Goal: Task Accomplishment & Management: Complete application form

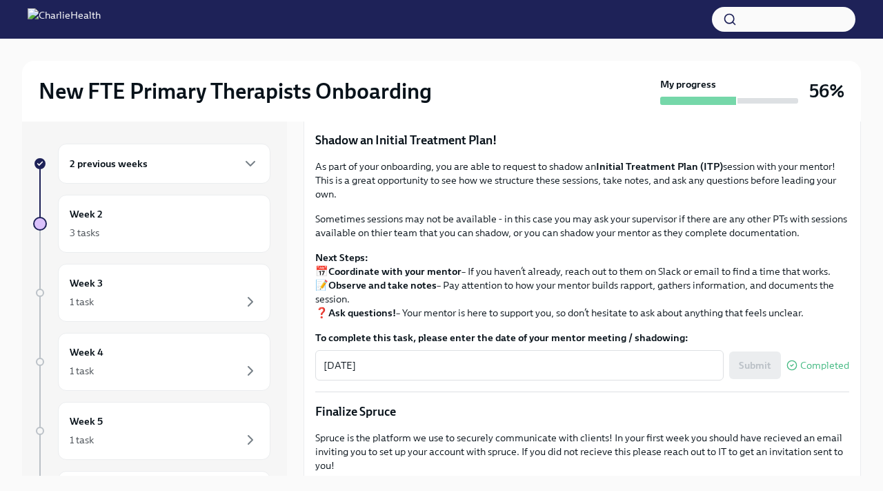
scroll to position [1108, 0]
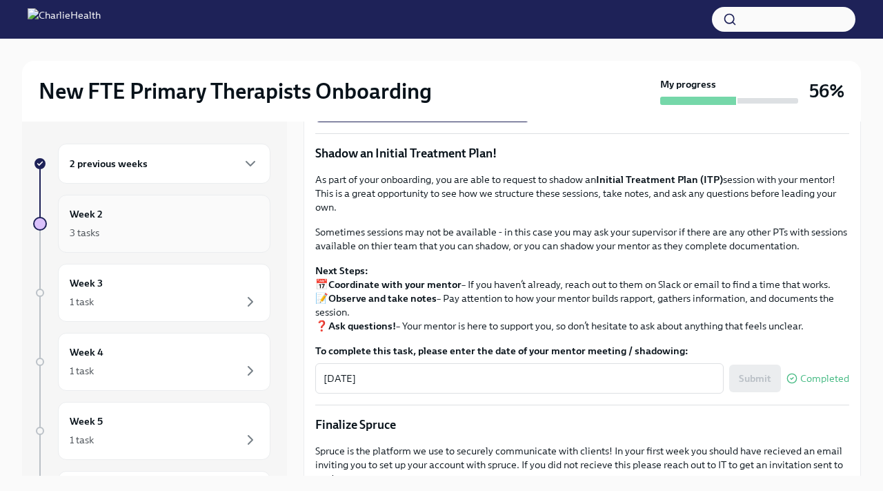
click at [99, 215] on h6 "Week 2" at bounding box center [86, 213] width 33 height 15
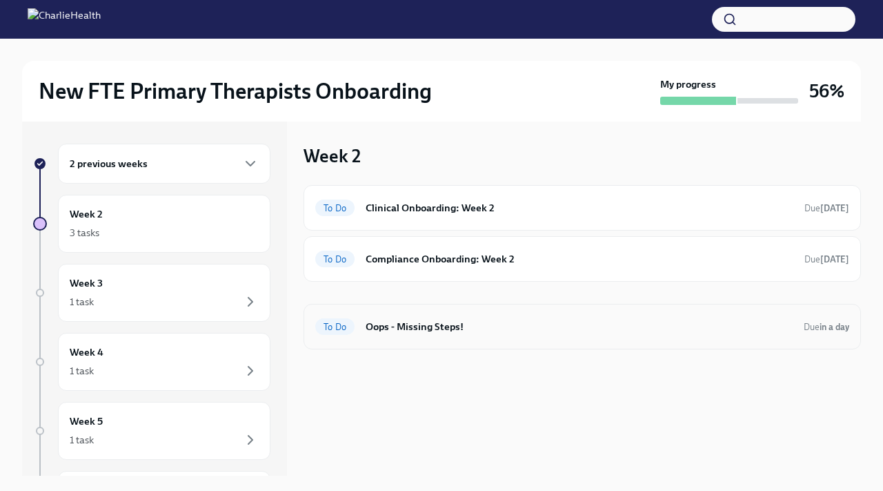
click at [438, 333] on h6 "Oops - Missing Steps!" at bounding box center [579, 326] width 427 height 15
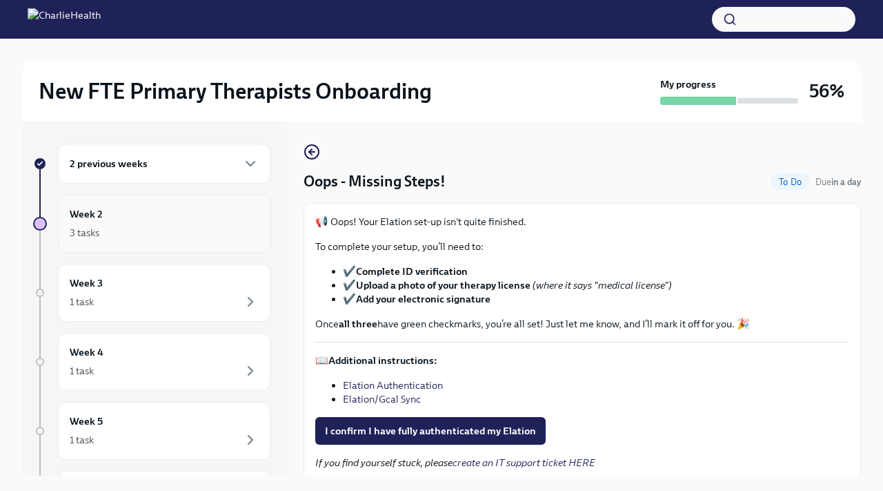
click at [120, 214] on div "Week 2 3 tasks" at bounding box center [164, 223] width 189 height 35
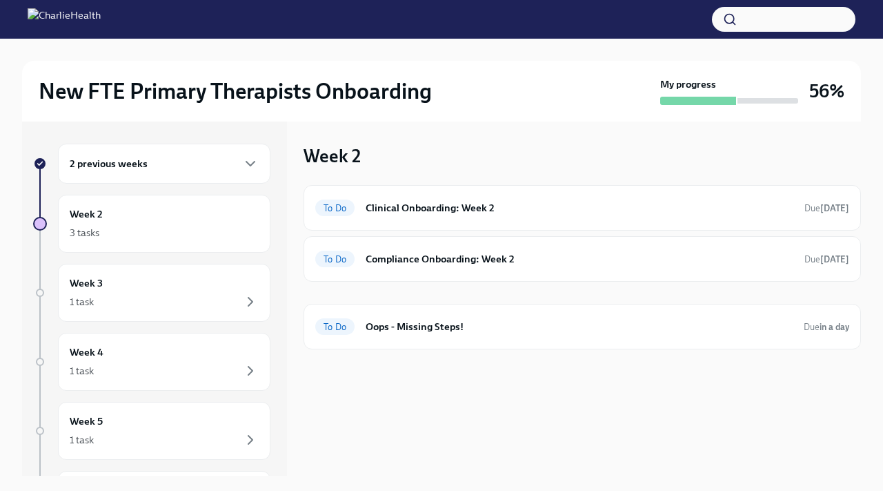
click at [125, 164] on h6 "2 previous weeks" at bounding box center [109, 163] width 78 height 15
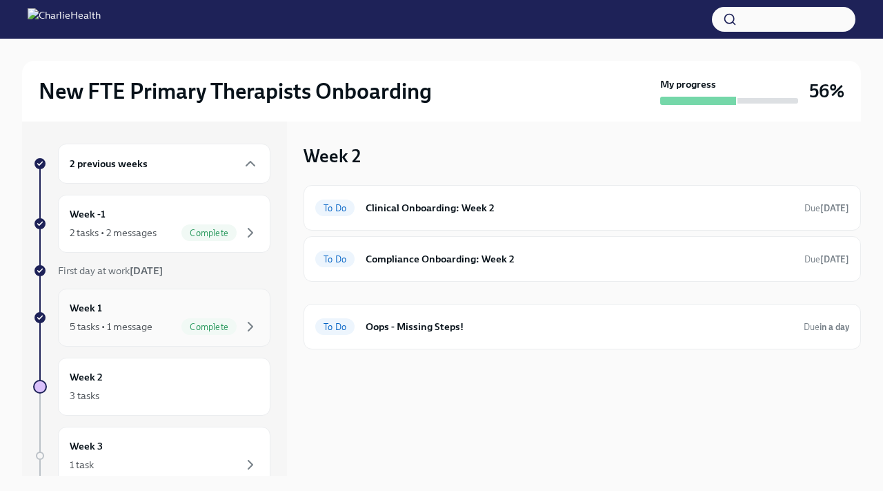
click at [119, 306] on div "Week 1 5 tasks • 1 message Complete" at bounding box center [164, 317] width 189 height 35
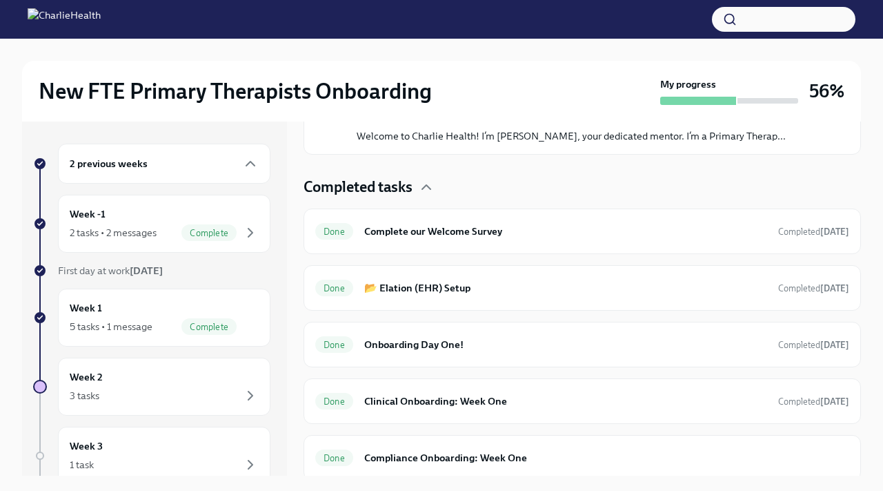
scroll to position [277, 0]
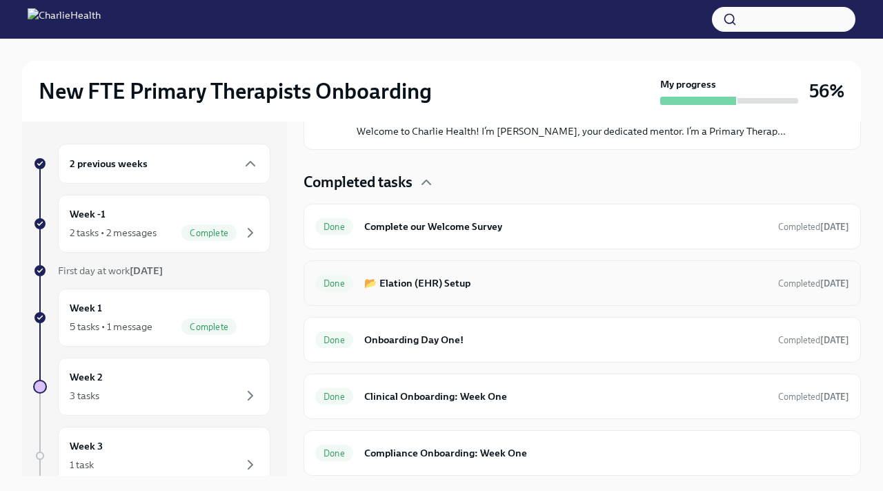
click at [411, 275] on div "Done 📂 Elation (EHR) Setup Completed [DATE]" at bounding box center [582, 283] width 534 height 22
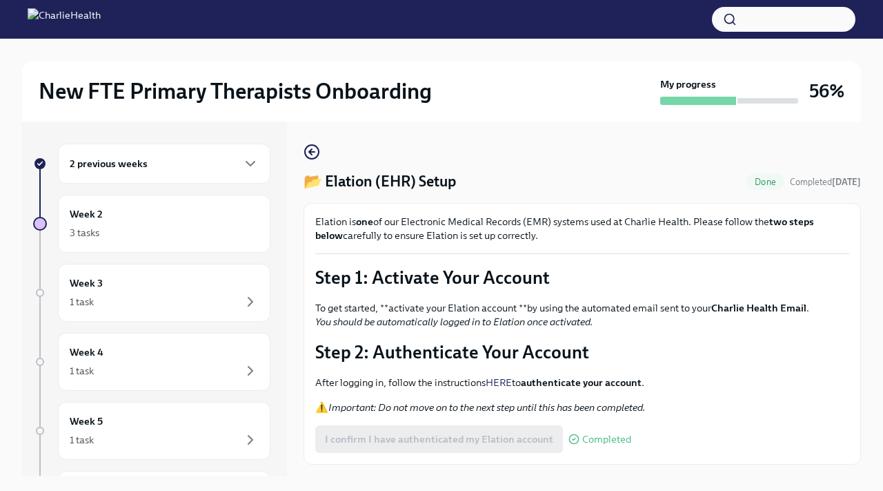
scroll to position [33, 0]
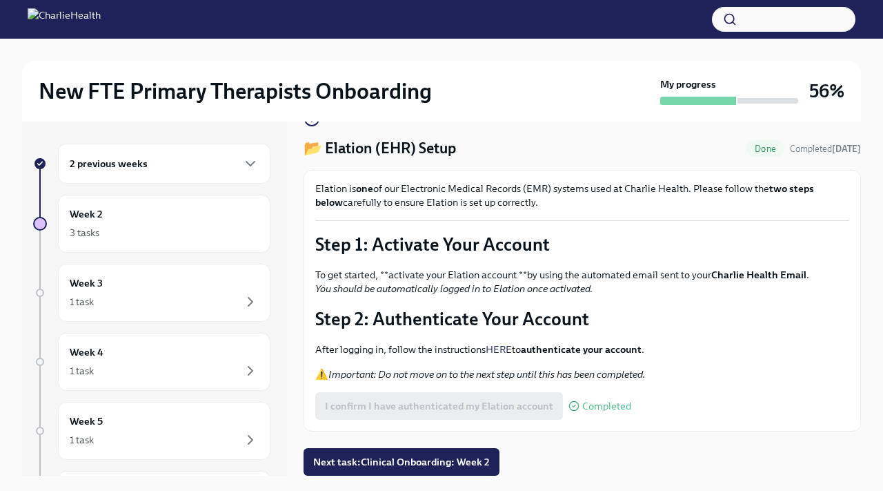
click at [506, 349] on link "HERE" at bounding box center [499, 349] width 26 height 12
click at [147, 304] on div "1 task" at bounding box center [164, 301] width 189 height 17
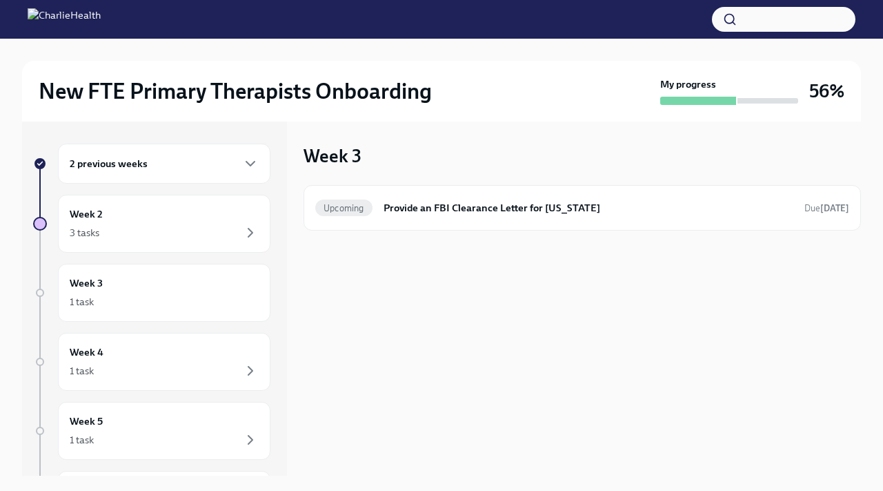
click at [147, 304] on div "1 task" at bounding box center [164, 301] width 189 height 17
click at [236, 237] on div "3 tasks" at bounding box center [164, 232] width 189 height 17
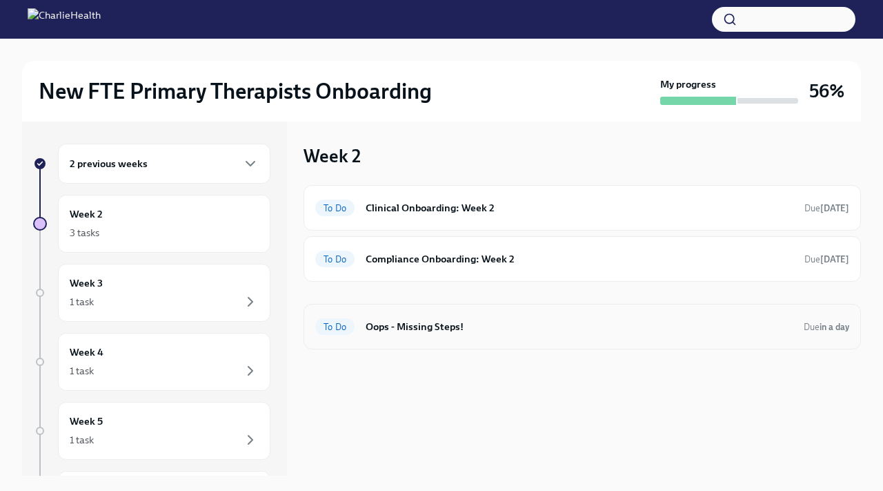
click at [416, 318] on div "To Do Oops - Missing Steps! Due in a day" at bounding box center [582, 326] width 534 height 22
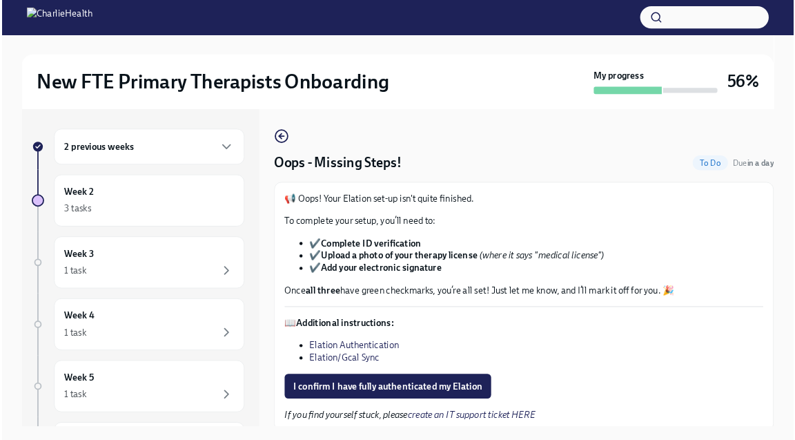
scroll to position [6, 0]
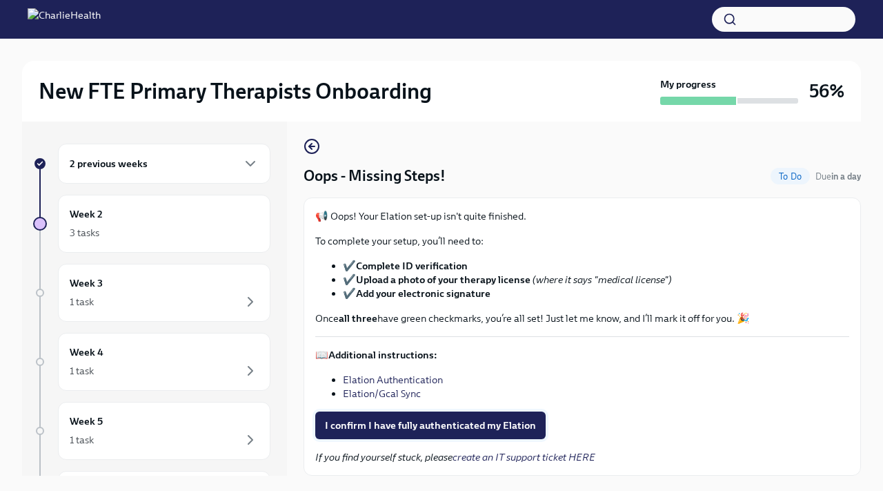
click at [485, 422] on span "I confirm I have fully authenticated my Elation" at bounding box center [430, 425] width 211 height 14
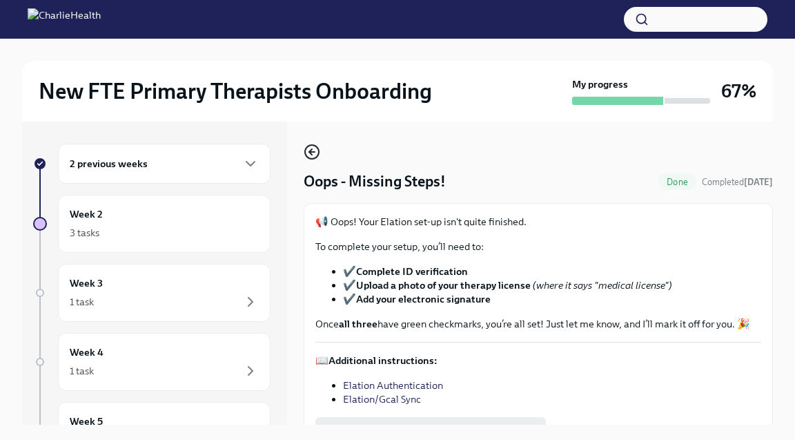
click at [315, 153] on icon "button" at bounding box center [312, 152] width 17 height 17
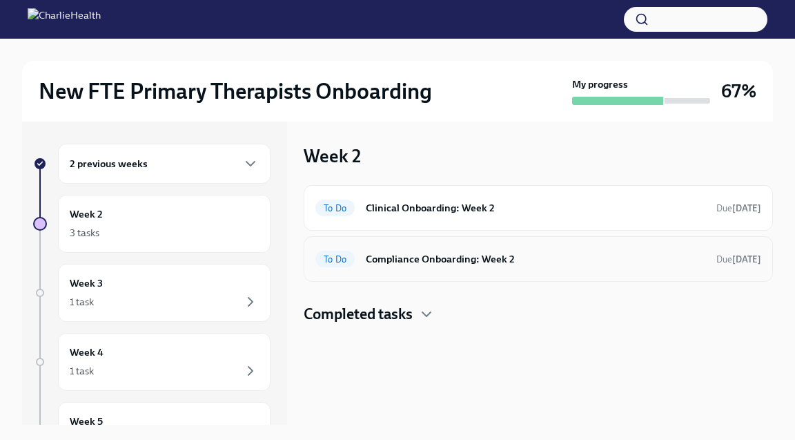
click at [457, 258] on h6 "Compliance Onboarding: Week 2" at bounding box center [536, 258] width 340 height 15
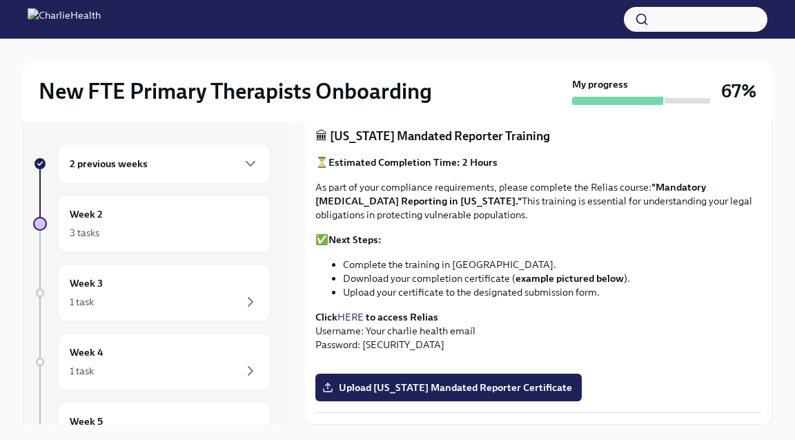
scroll to position [757, 0]
click at [350, 311] on link "HERE" at bounding box center [350, 317] width 26 height 12
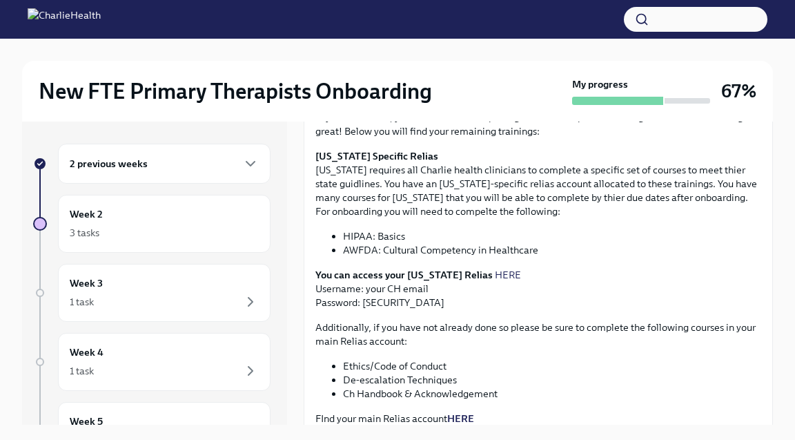
scroll to position [283, 0]
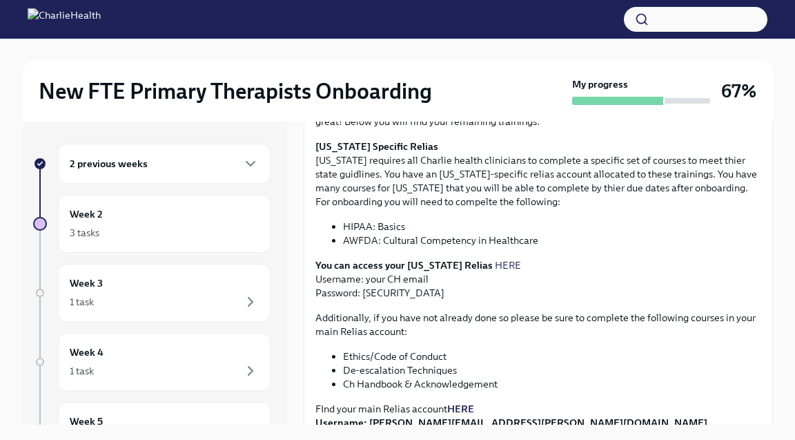
click at [495, 266] on link "HERE" at bounding box center [508, 265] width 26 height 12
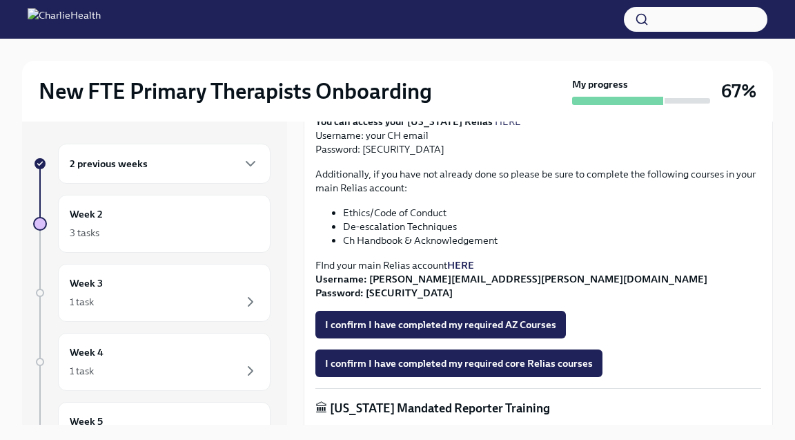
scroll to position [428, 0]
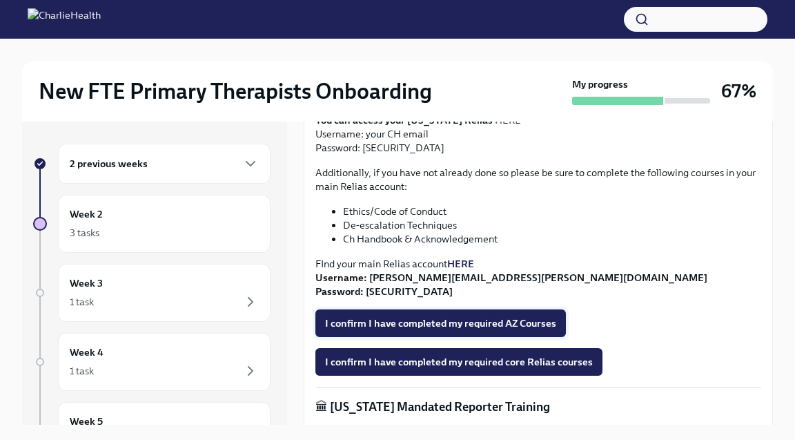
click at [521, 324] on span "I confirm I have completed my required AZ Courses" at bounding box center [440, 323] width 231 height 14
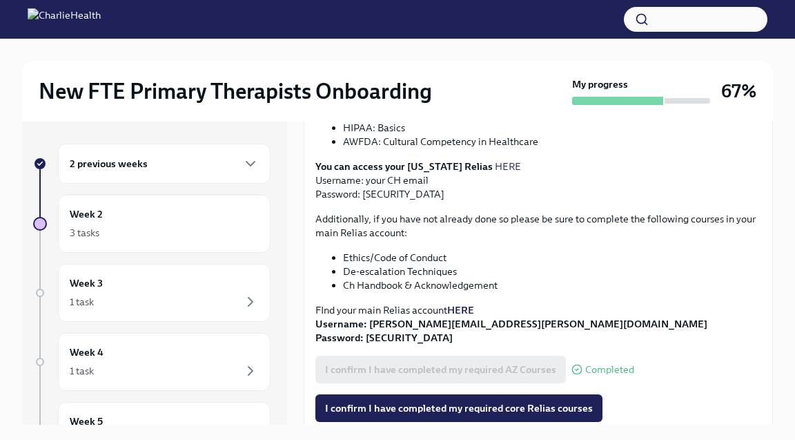
scroll to position [380, 0]
